Goal: Transaction & Acquisition: Purchase product/service

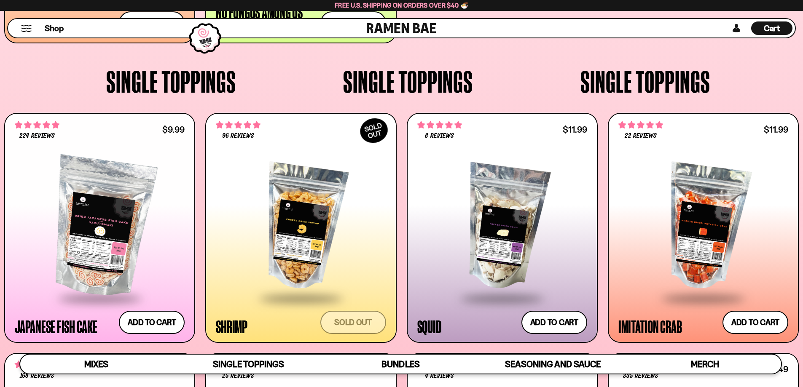
scroll to position [813, 0]
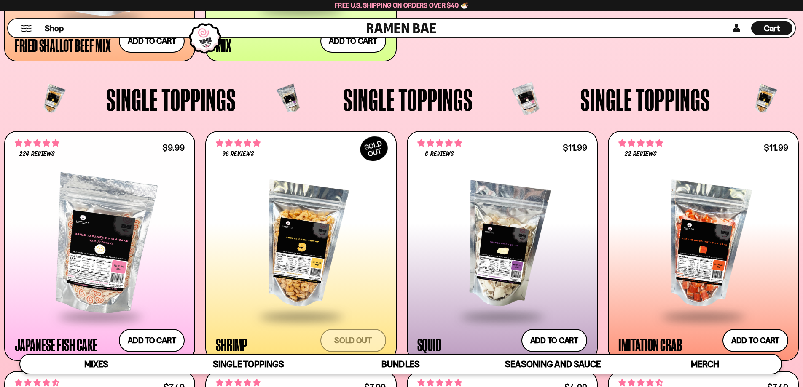
click at [322, 225] on div at bounding box center [301, 245] width 170 height 141
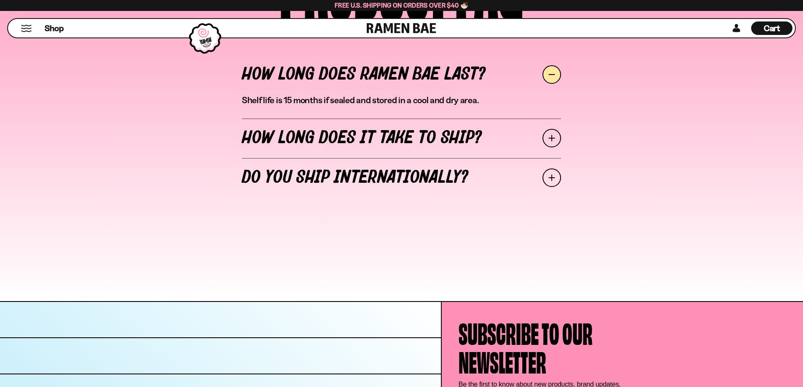
scroll to position [3795, 0]
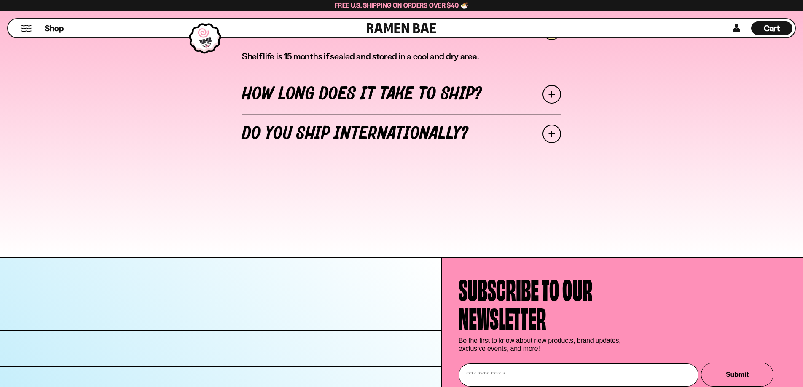
click at [553, 104] on span at bounding box center [552, 94] width 19 height 19
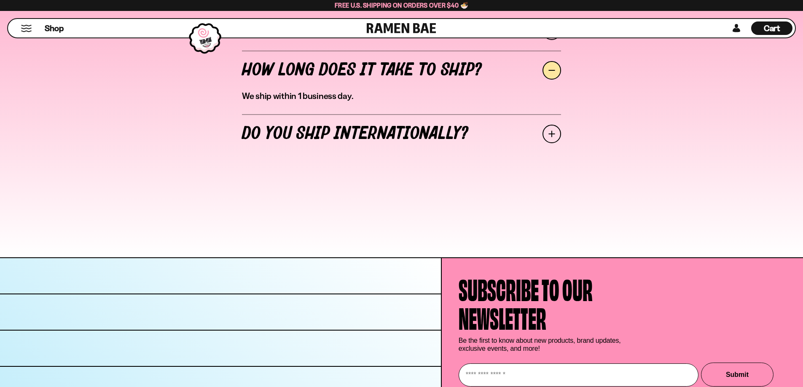
click at [561, 143] on span at bounding box center [552, 134] width 19 height 19
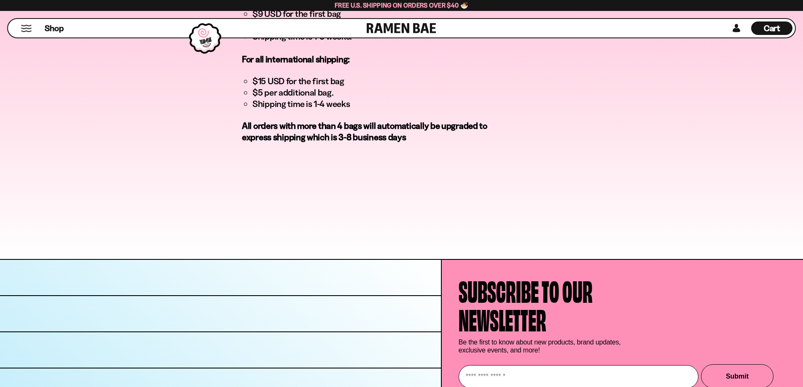
scroll to position [3964, 0]
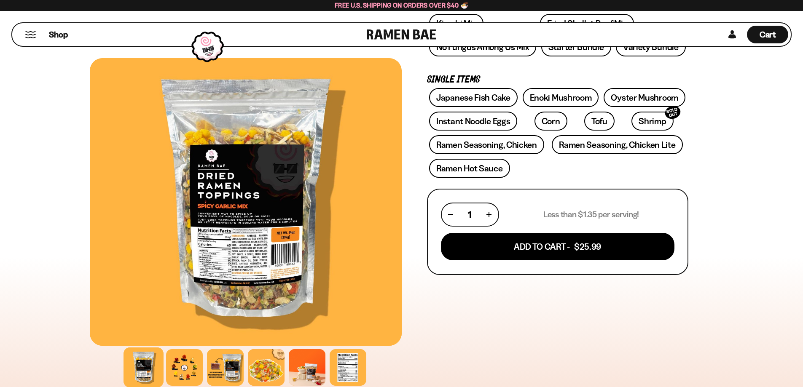
scroll to position [42, 0]
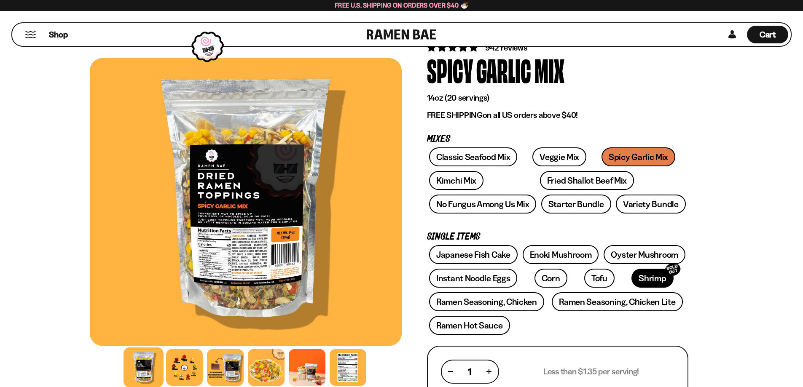
click at [632, 287] on link "Shrimp SOLD OUT" at bounding box center [653, 278] width 42 height 19
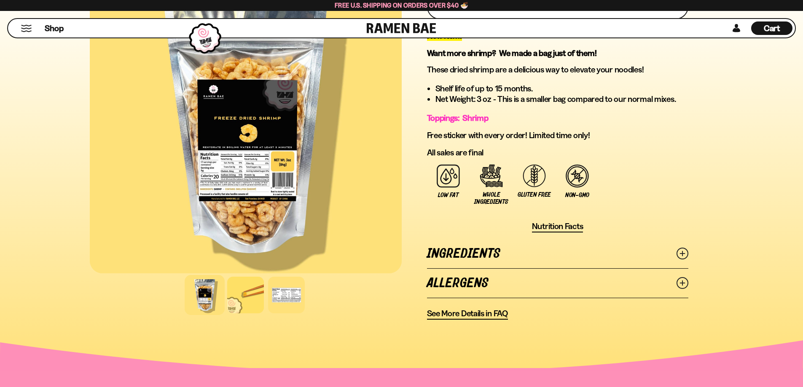
scroll to position [422, 0]
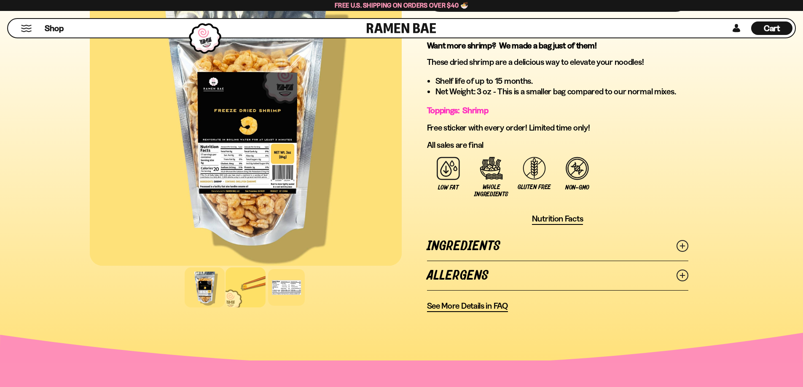
click at [234, 308] on div at bounding box center [246, 288] width 40 height 40
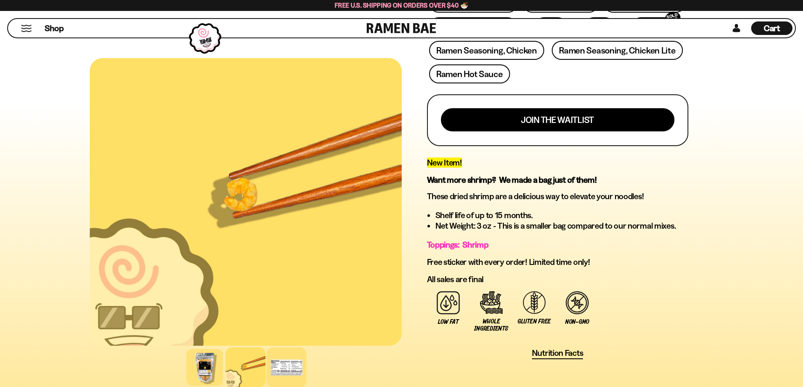
scroll to position [295, 0]
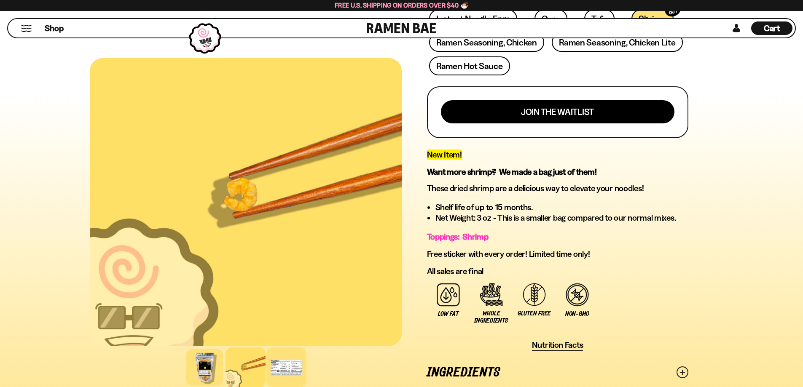
click at [289, 375] on div at bounding box center [286, 368] width 40 height 40
